Goal: Task Accomplishment & Management: Use online tool/utility

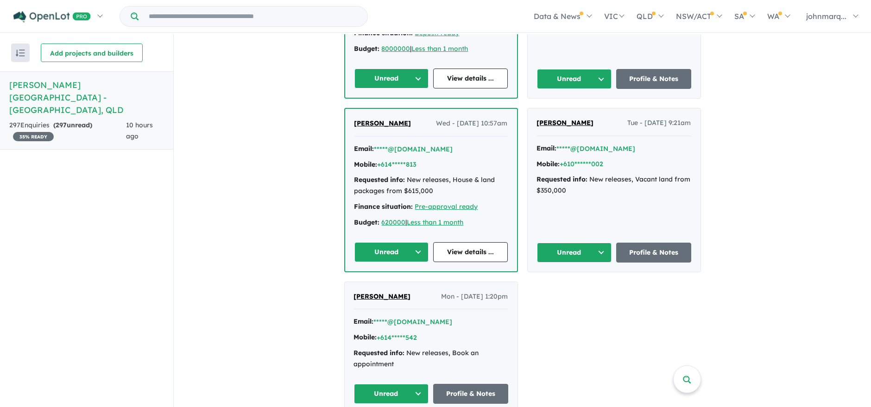
scroll to position [1441, 0]
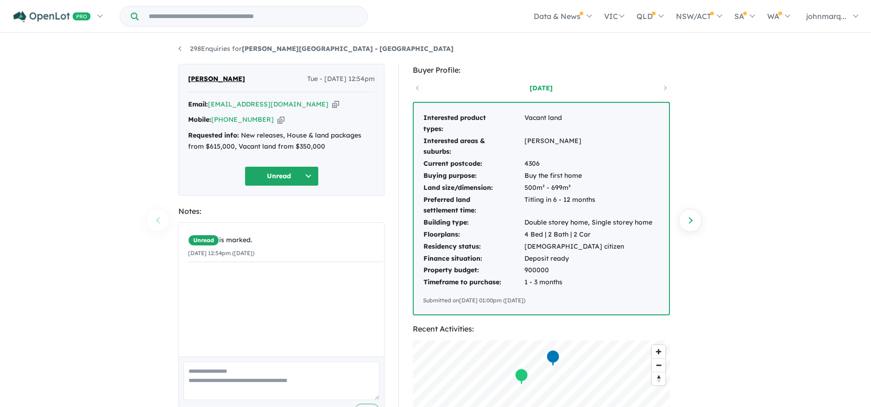
click at [332, 107] on icon "button" at bounding box center [335, 105] width 7 height 10
